Goal: Task Accomplishment & Management: Manage account settings

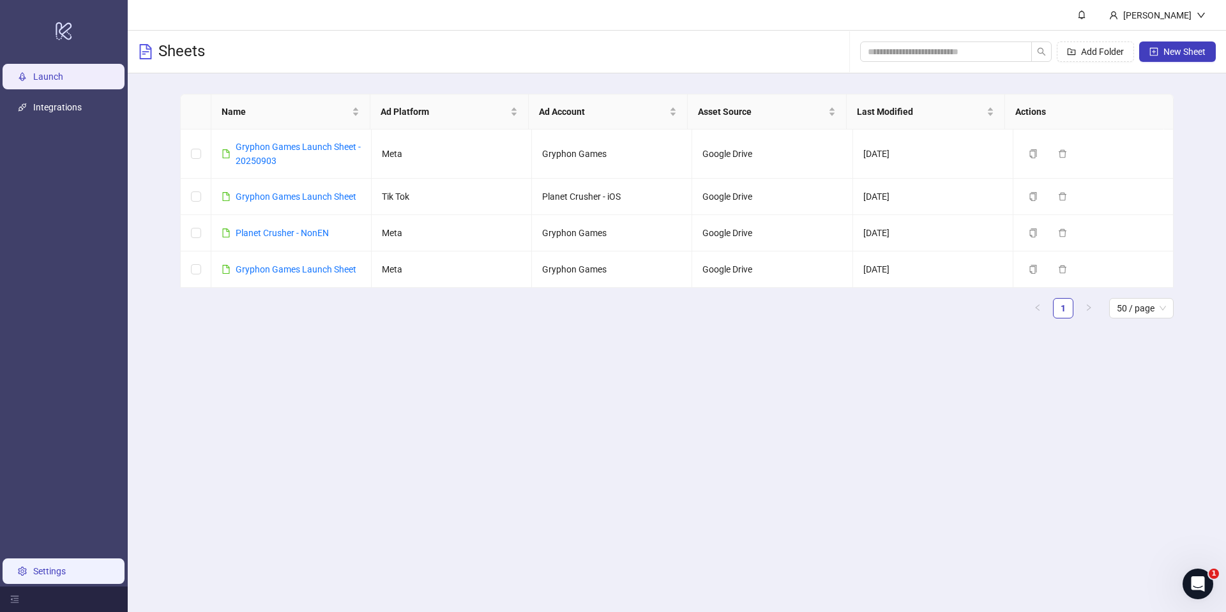
click at [61, 566] on link "Settings" at bounding box center [49, 571] width 33 height 10
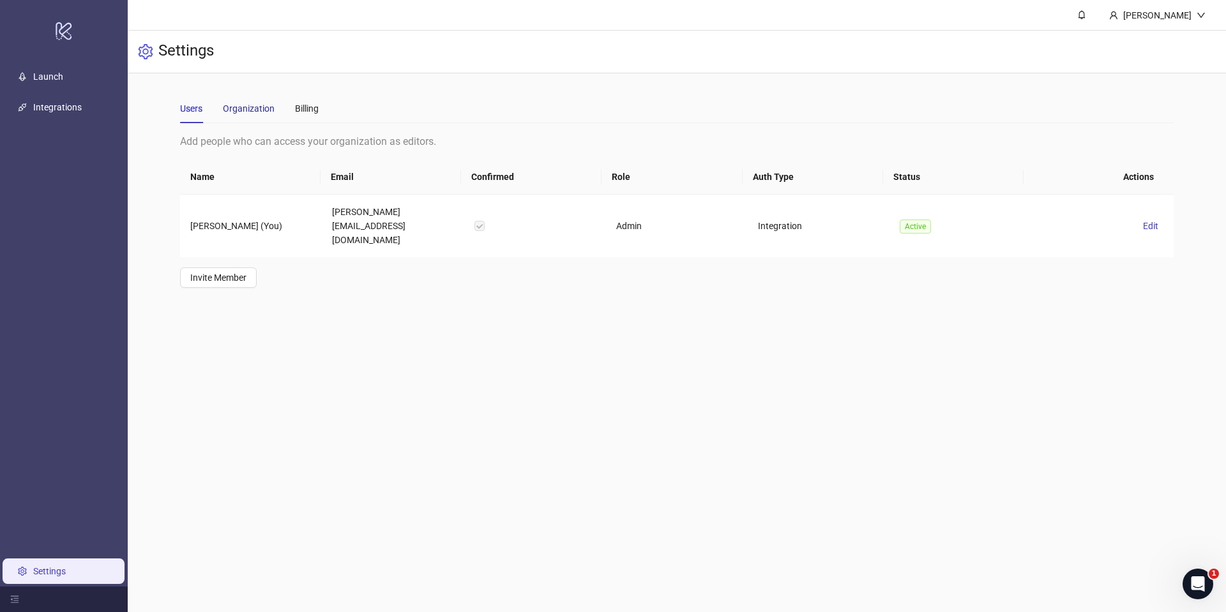
click at [243, 108] on div "Organization" at bounding box center [249, 109] width 52 height 14
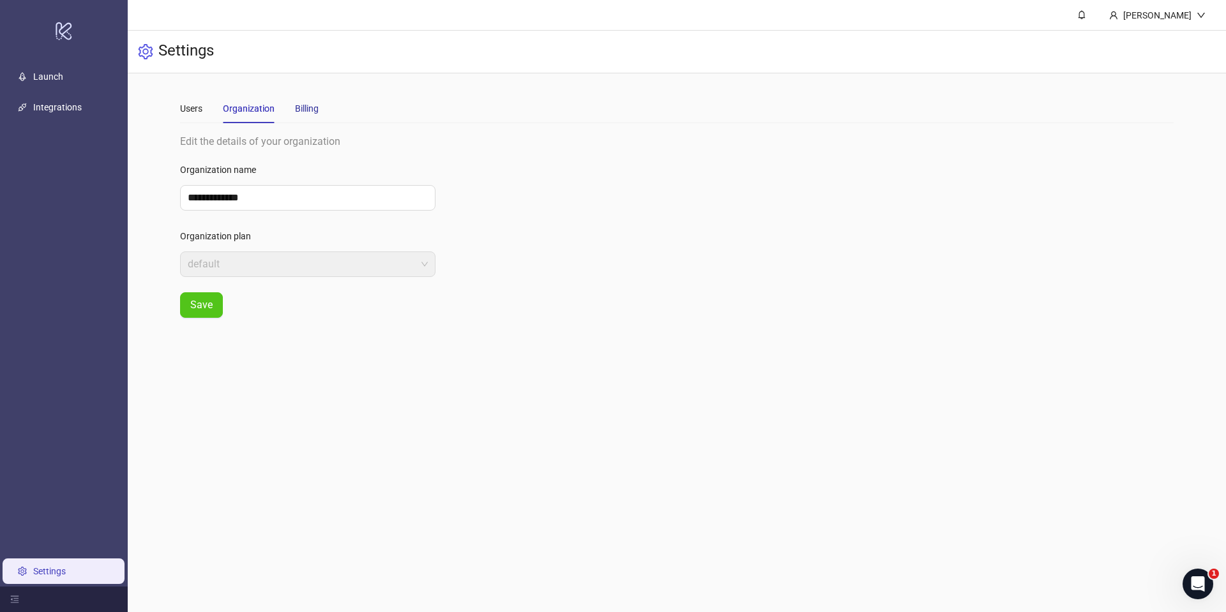
click at [305, 112] on div "Billing" at bounding box center [307, 109] width 24 height 14
